Goal: Task Accomplishment & Management: Use online tool/utility

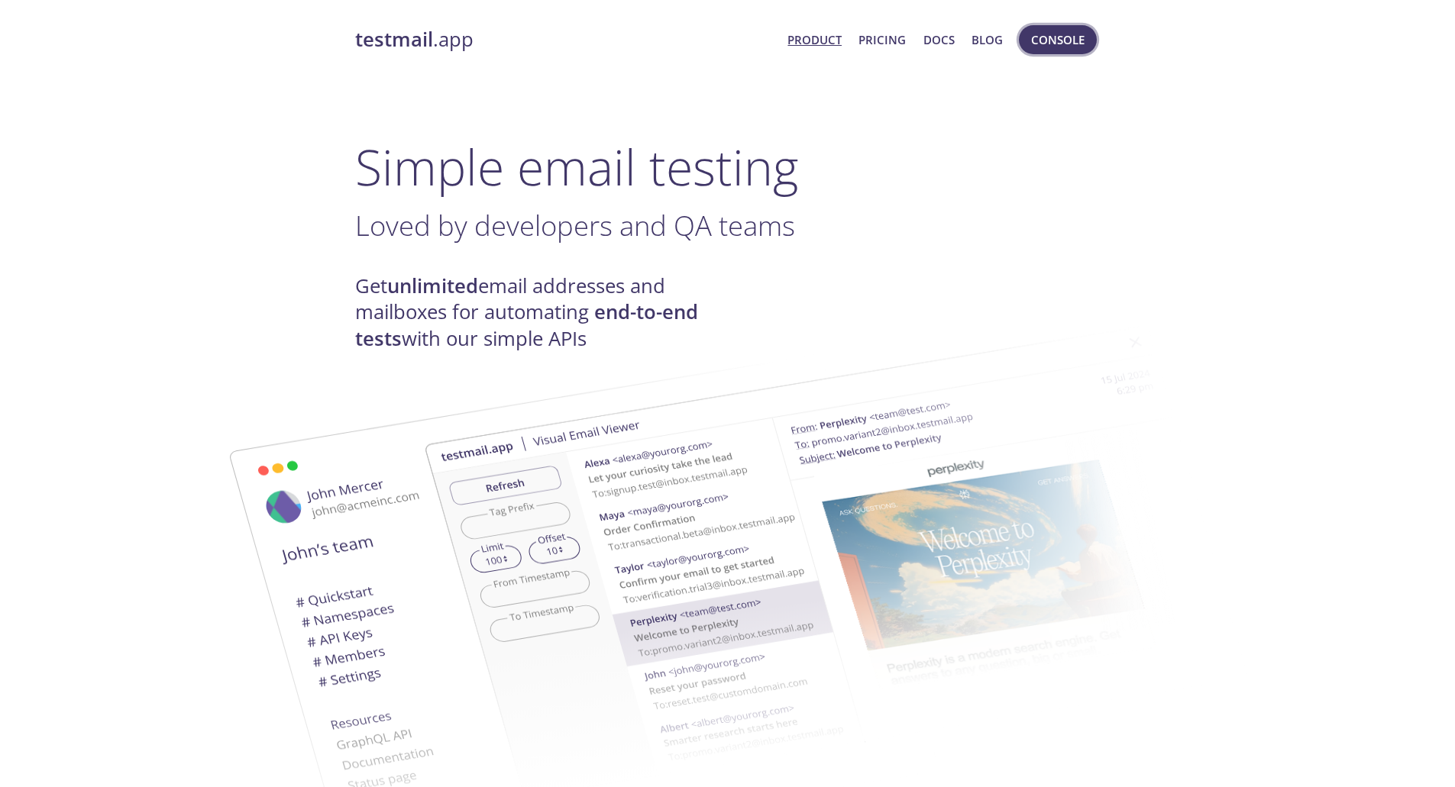
drag, startPoint x: 1102, startPoint y: 59, endPoint x: 1091, endPoint y: 47, distance: 16.7
click at [1084, 40] on button "Console" at bounding box center [1058, 39] width 78 height 29
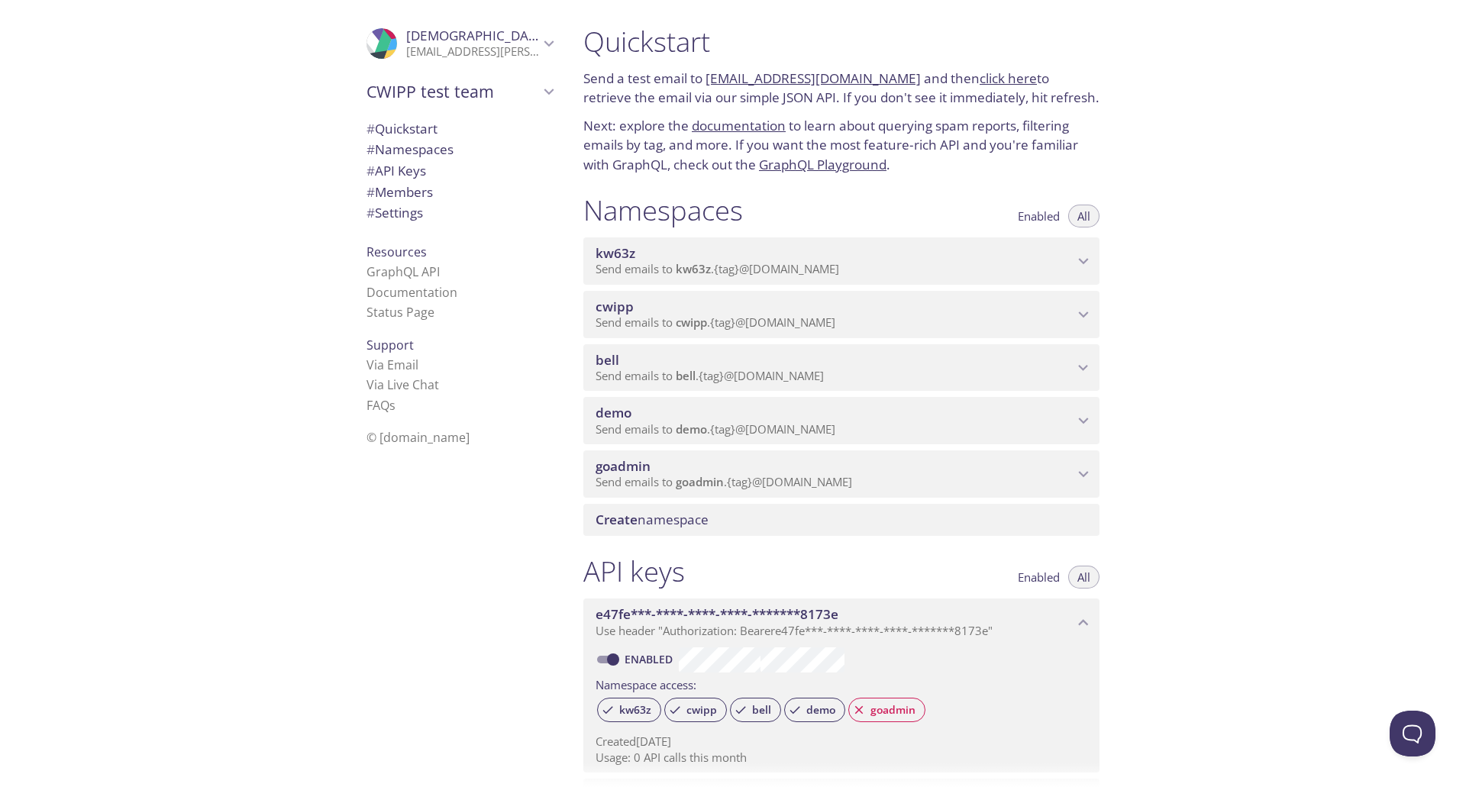
click at [1160, 406] on div "Quickstart Send a test email to [EMAIL_ADDRESS][DOMAIN_NAME] and then click her…" at bounding box center [1018, 393] width 895 height 787
click at [679, 316] on span "cwipp" at bounding box center [691, 322] width 31 height 15
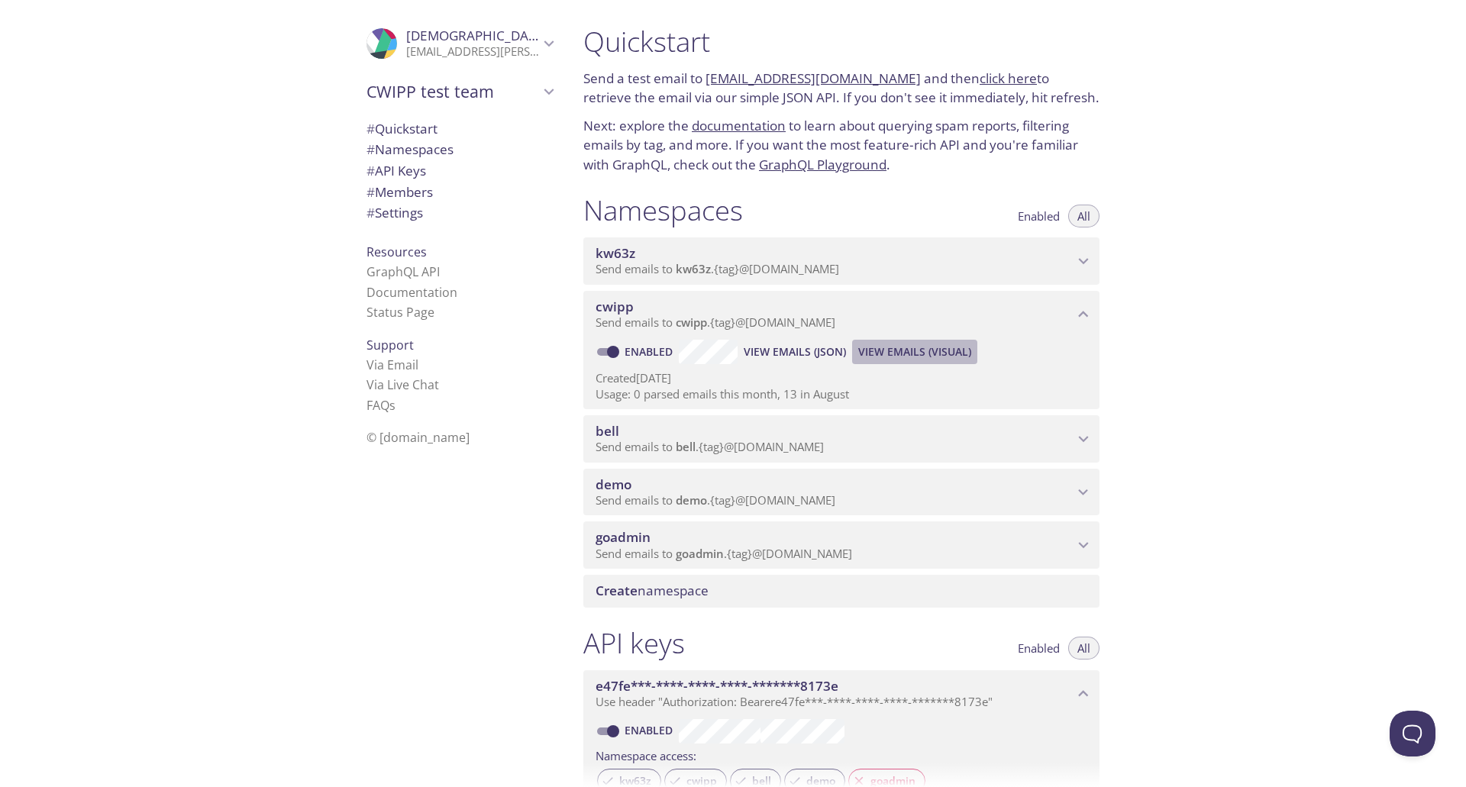
click at [905, 349] on span "View Emails (Visual)" at bounding box center [914, 352] width 113 height 18
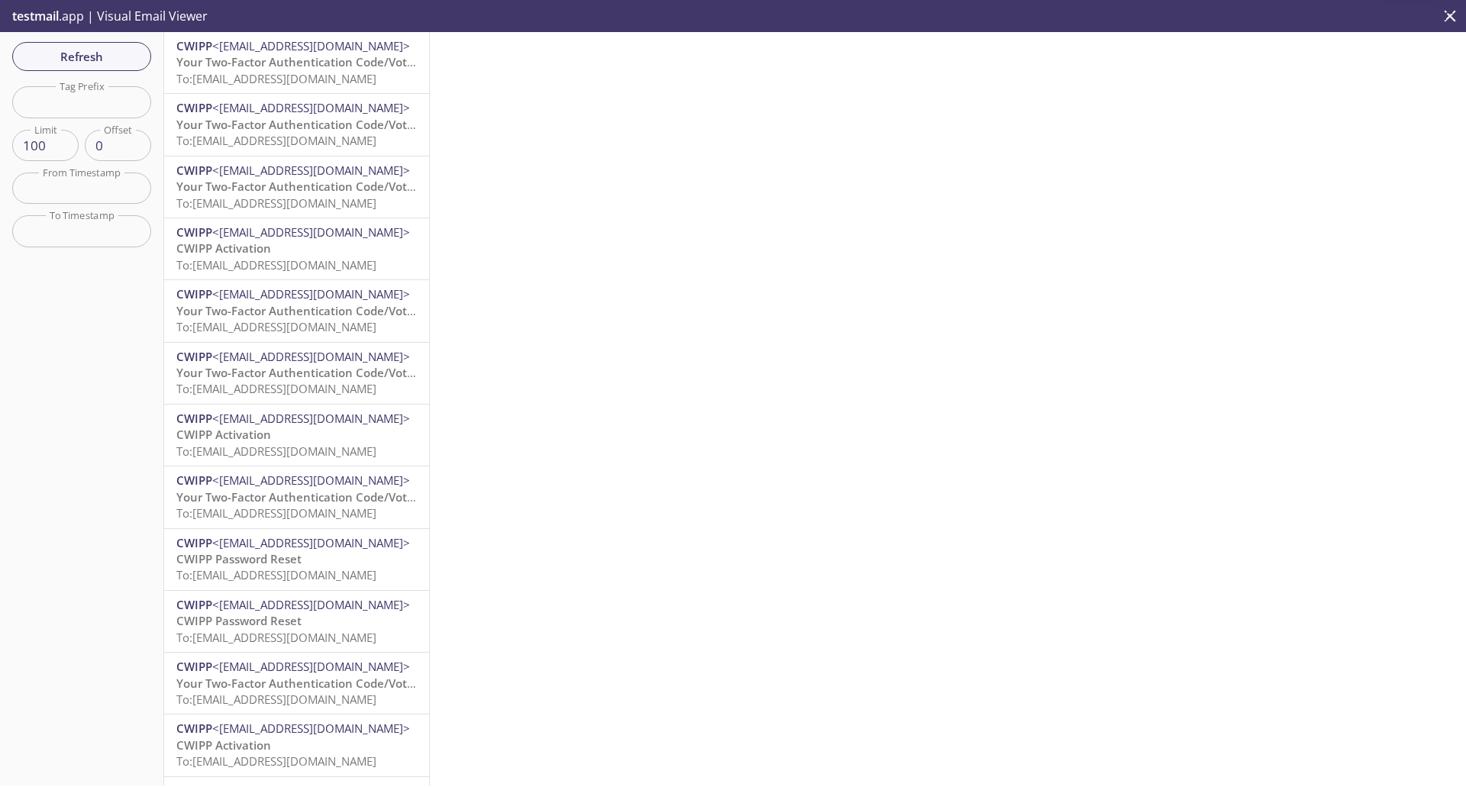
click at [298, 69] on span "Your Two-Factor Authentication Code/Votre code d'authentification à deux facteu…" at bounding box center [408, 61] width 464 height 15
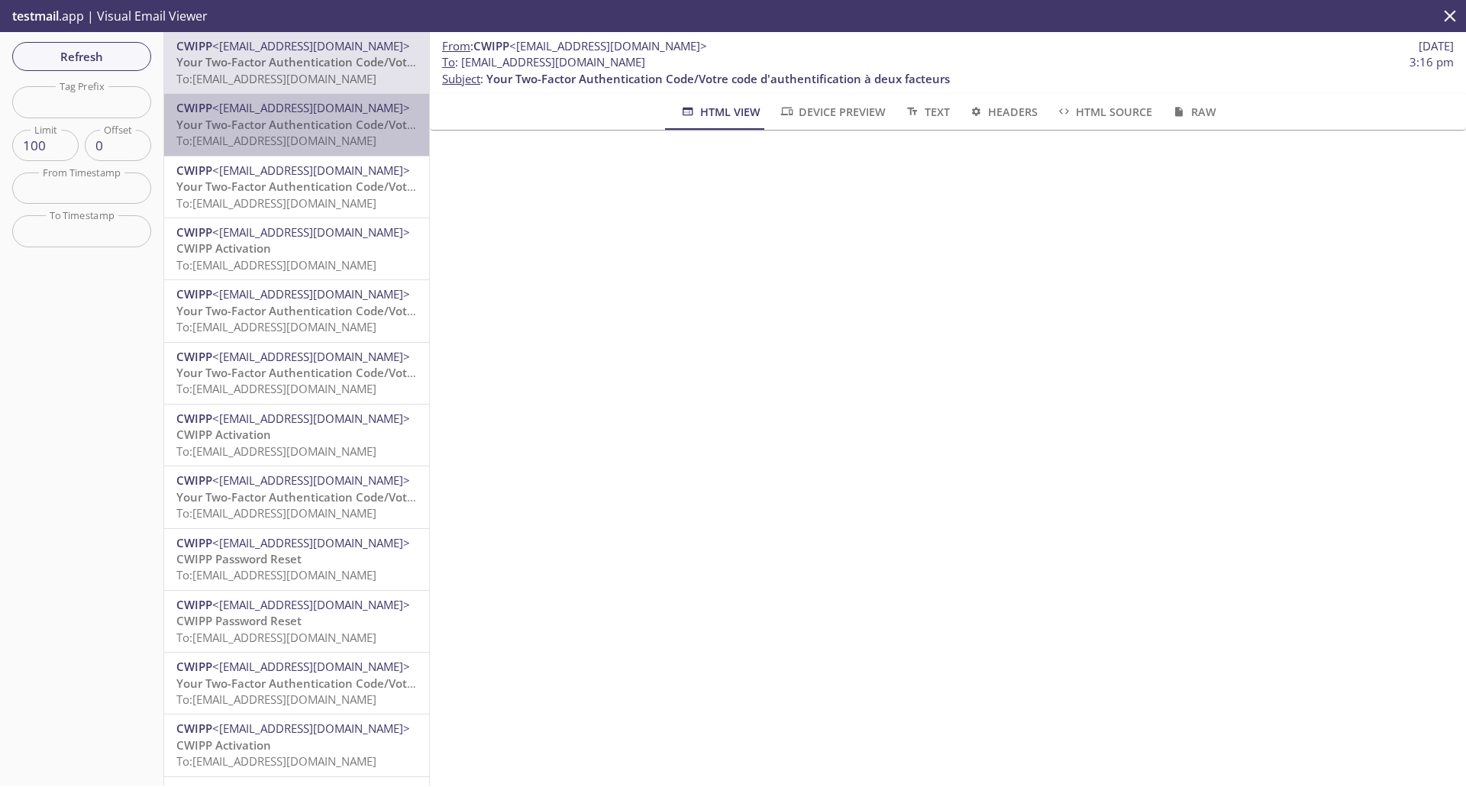
click at [303, 122] on span "Your Two-Factor Authentication Code/Votre code d'authentification à deux facteu…" at bounding box center [408, 124] width 464 height 15
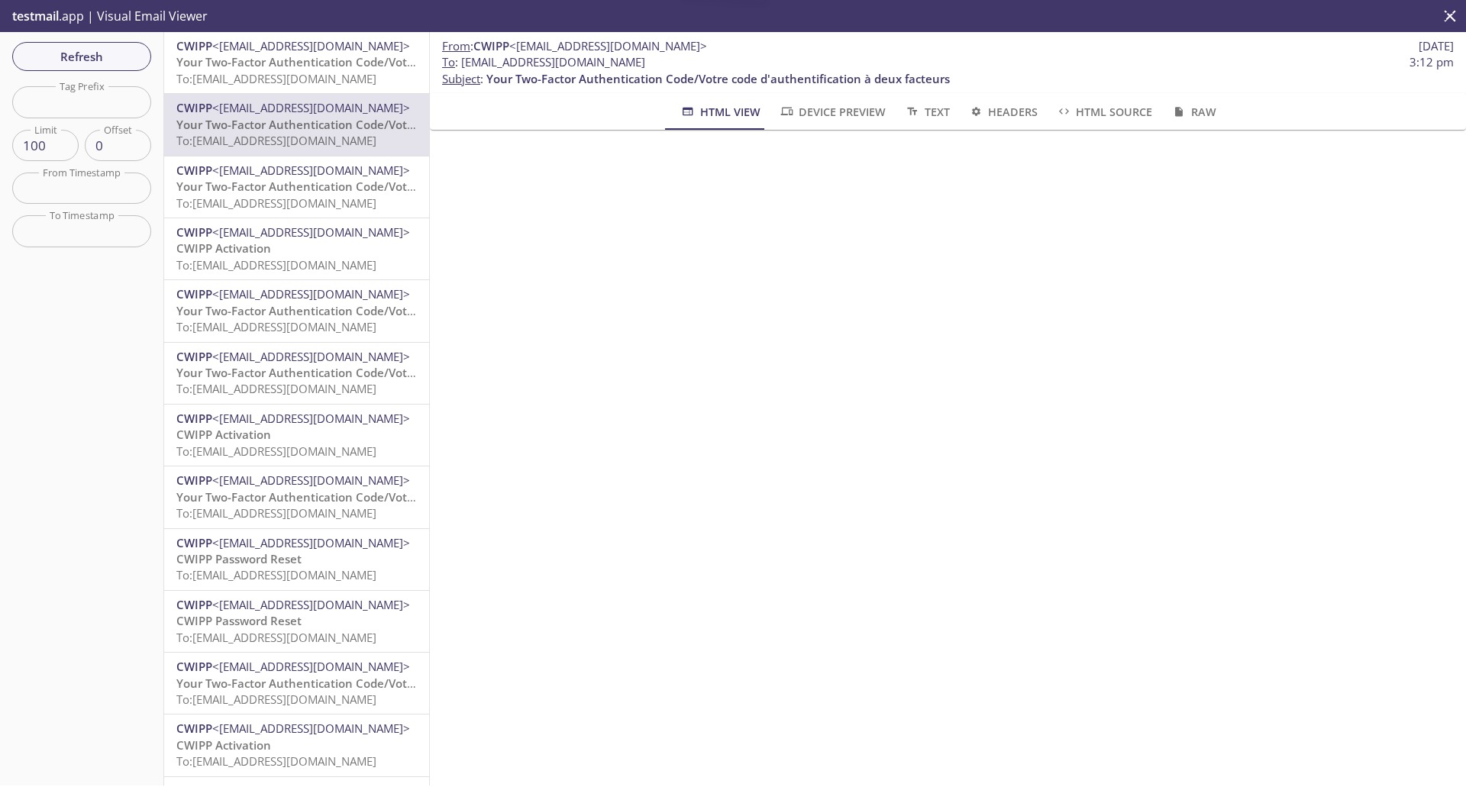
click at [296, 65] on span "Your Two-Factor Authentication Code/Votre code d'authentification à deux facteu…" at bounding box center [408, 61] width 464 height 15
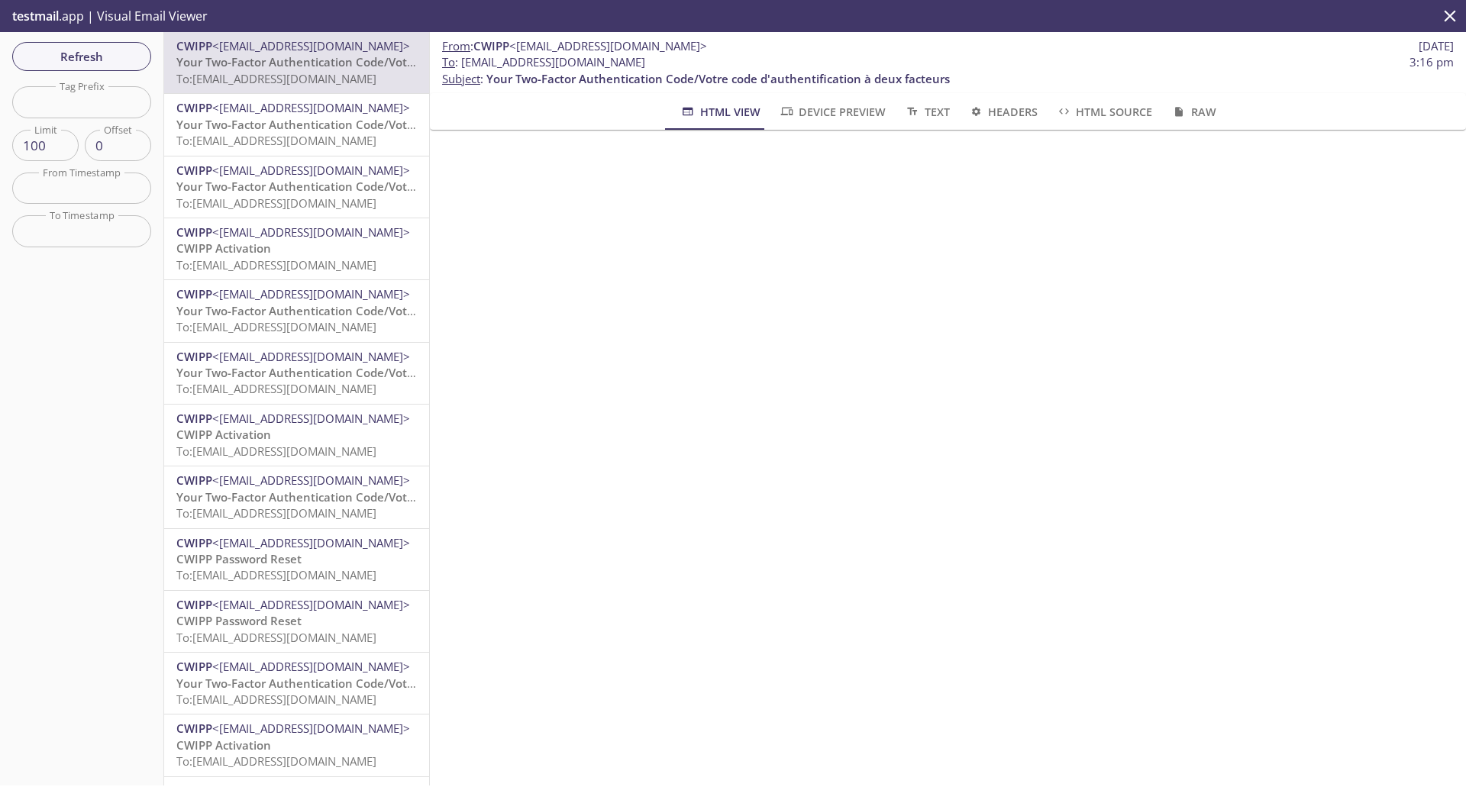
click at [527, 63] on span "To : [EMAIL_ADDRESS][DOMAIN_NAME]" at bounding box center [543, 62] width 203 height 16
drag, startPoint x: 530, startPoint y: 63, endPoint x: 648, endPoint y: 68, distance: 117.7
click at [648, 68] on span "To : [EMAIL_ADDRESS][DOMAIN_NAME] 3:16 pm" at bounding box center [948, 62] width 1012 height 16
click at [554, 58] on span "To : [EMAIL_ADDRESS][DOMAIN_NAME]" at bounding box center [543, 62] width 203 height 16
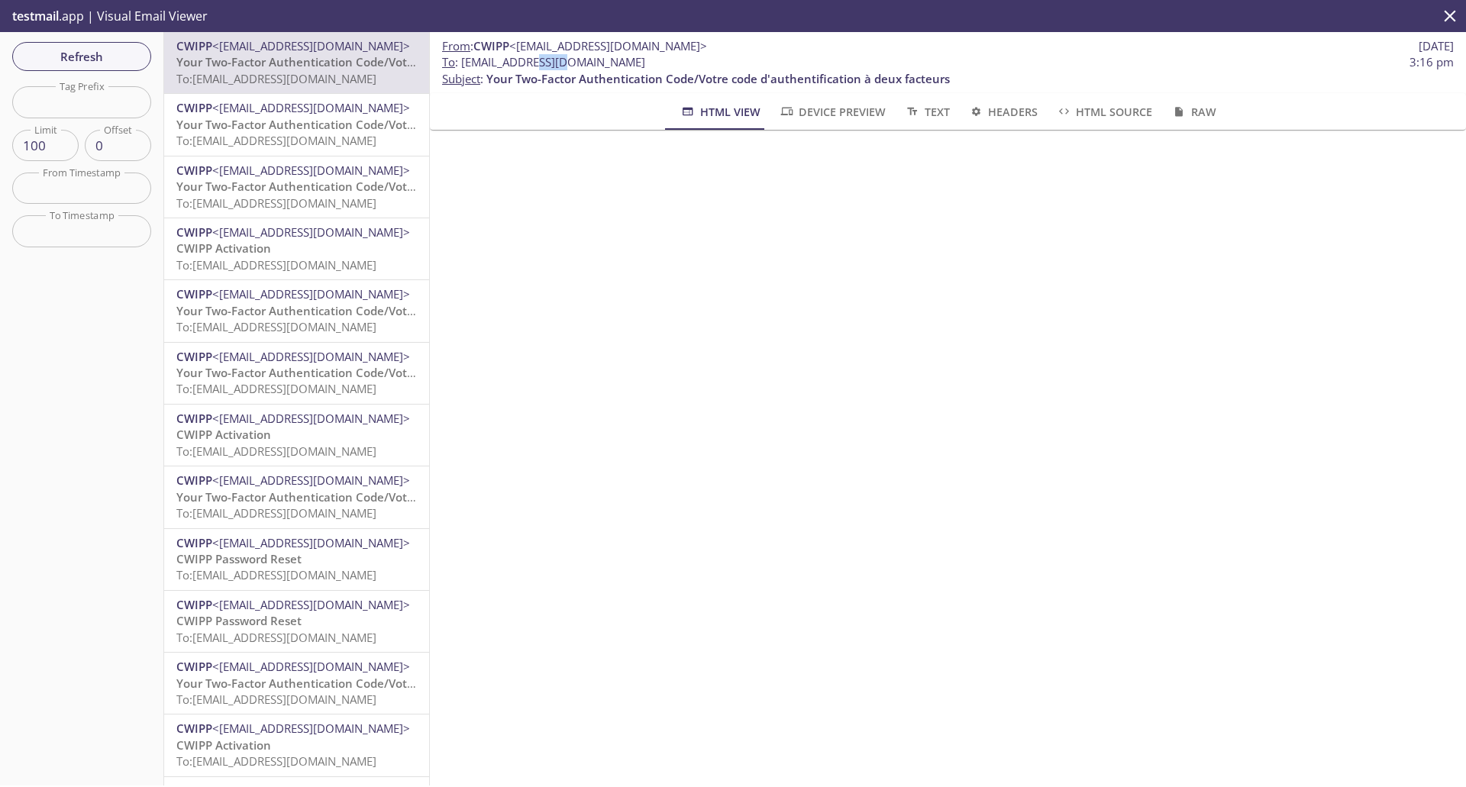
click at [554, 58] on span "To : [EMAIL_ADDRESS][DOMAIN_NAME]" at bounding box center [543, 62] width 203 height 16
drag, startPoint x: 572, startPoint y: 61, endPoint x: 649, endPoint y: 63, distance: 77.2
click at [649, 63] on span "To : [EMAIL_ADDRESS][DOMAIN_NAME] 3:16 pm" at bounding box center [948, 62] width 1012 height 16
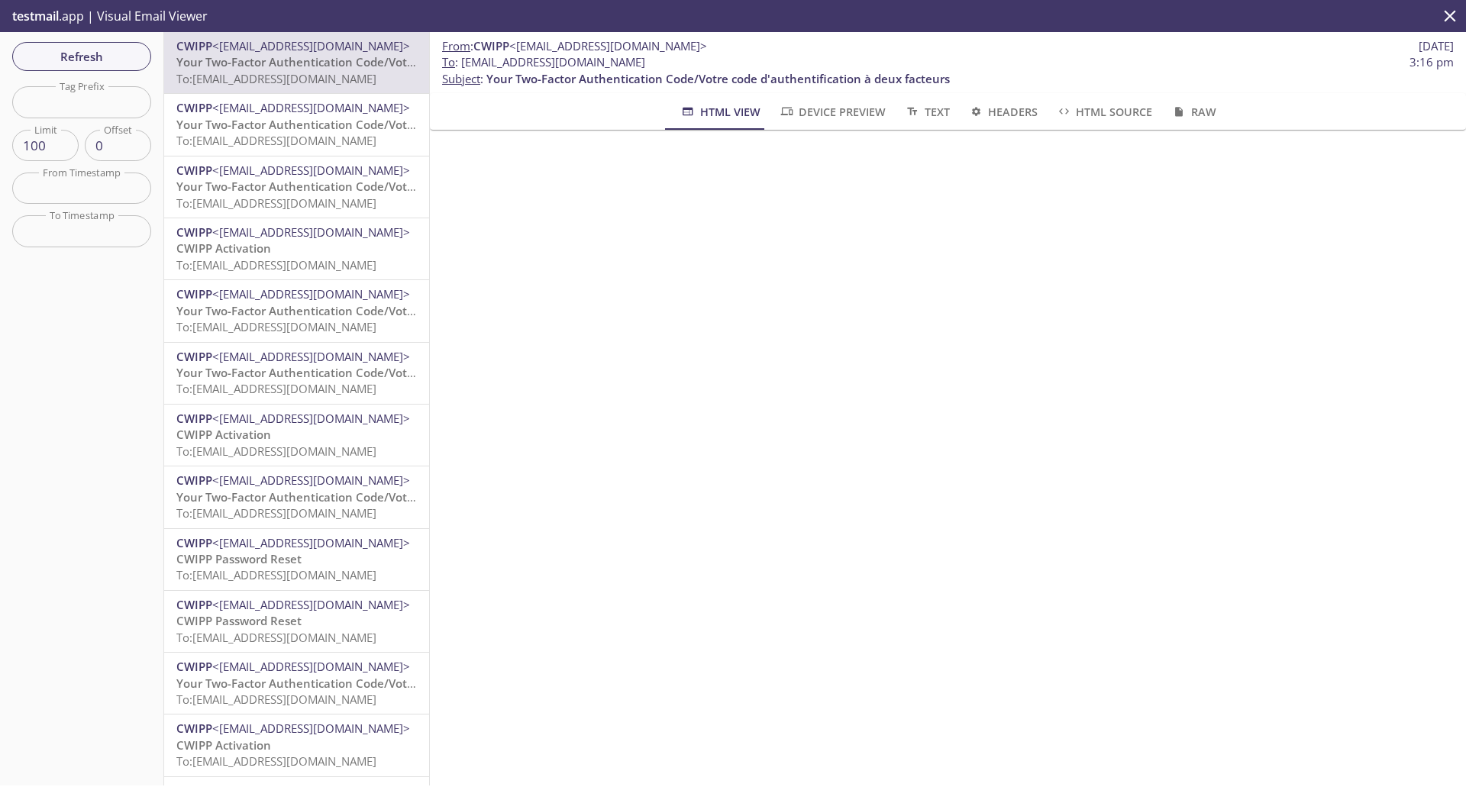
copy span "[DOMAIN_NAME]"
